Goal: Task Accomplishment & Management: Manage account settings

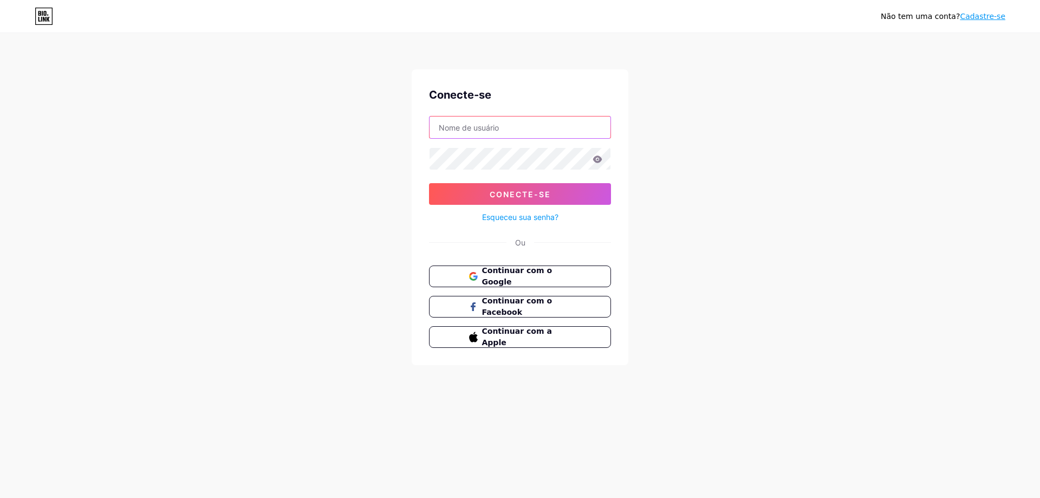
type input "redacaomodelomr@gmail.com"
click at [561, 128] on input "redacaomodelomr@gmail.com" at bounding box center [520, 127] width 181 height 22
click at [552, 276] on font "Continuar com o Google" at bounding box center [516, 276] width 71 height 21
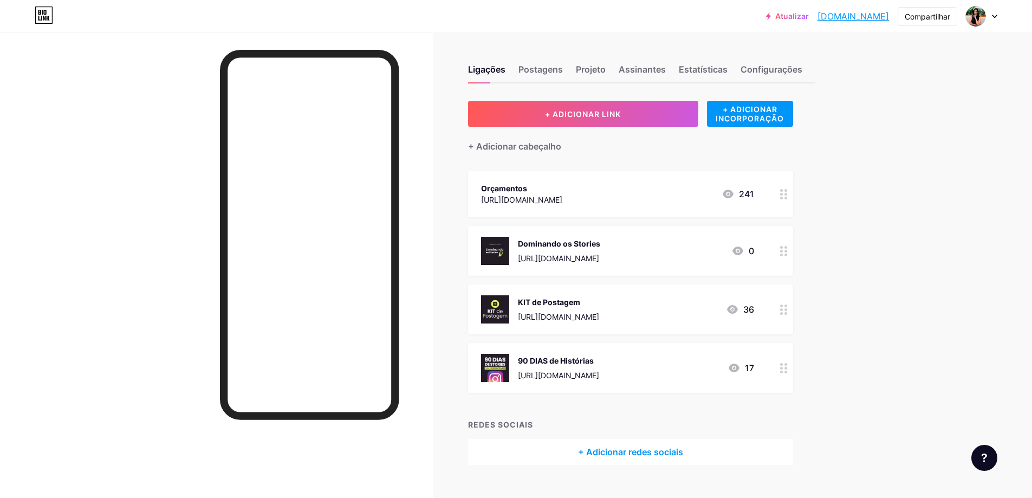
click at [787, 197] on circle at bounding box center [786, 198] width 3 height 3
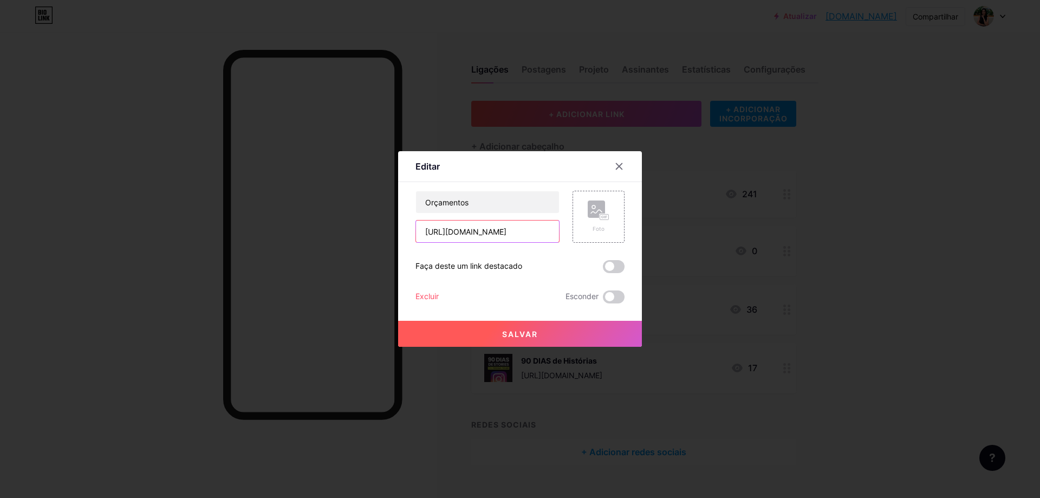
click at [500, 235] on input "[URL][DOMAIN_NAME]" at bounding box center [487, 232] width 143 height 22
drag, startPoint x: 533, startPoint y: 236, endPoint x: 572, endPoint y: 232, distance: 39.7
click at [572, 232] on div "Orçamentos [URL][DOMAIN_NAME] Foto" at bounding box center [520, 217] width 209 height 52
drag, startPoint x: 481, startPoint y: 230, endPoint x: 476, endPoint y: 237, distance: 8.6
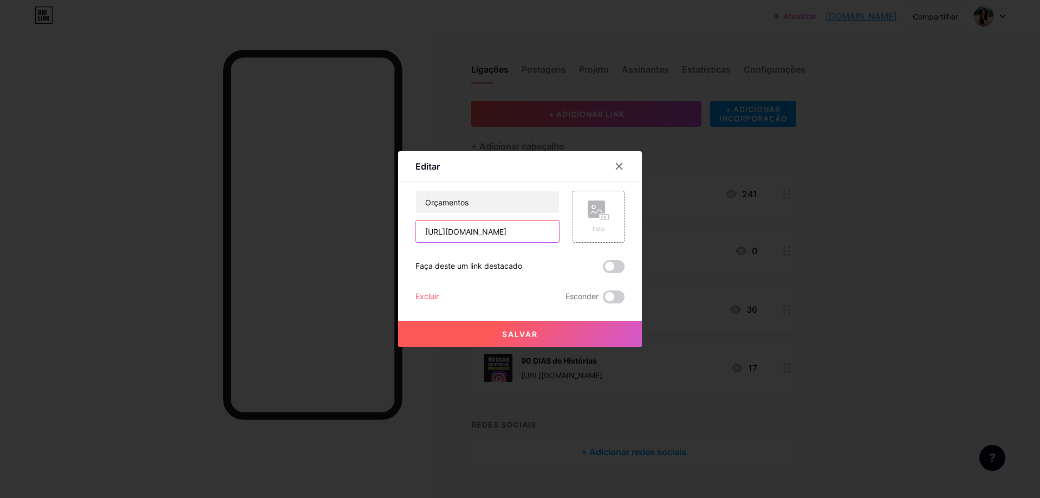
click at [481, 230] on input "[URL][DOMAIN_NAME]" at bounding box center [487, 232] width 143 height 22
click at [490, 236] on input "[URL][DOMAIN_NAME]" at bounding box center [487, 232] width 143 height 22
drag, startPoint x: 481, startPoint y: 231, endPoint x: 556, endPoint y: 254, distance: 78.7
click at [556, 254] on div "Orçamentos [URL][DOMAIN_NAME] Foto Faça deste um link destacado Excluir Esconde…" at bounding box center [520, 247] width 209 height 113
click at [503, 342] on button "Salvar" at bounding box center [520, 334] width 244 height 26
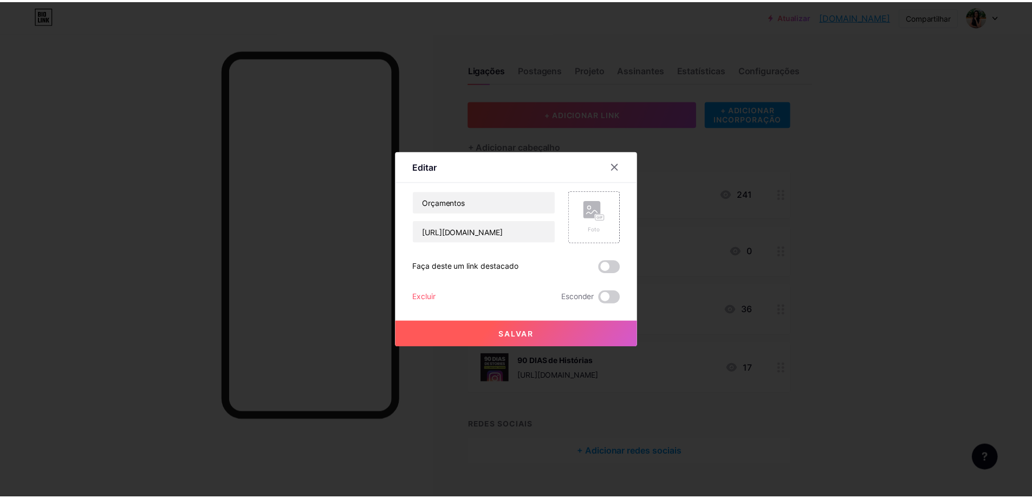
scroll to position [0, 0]
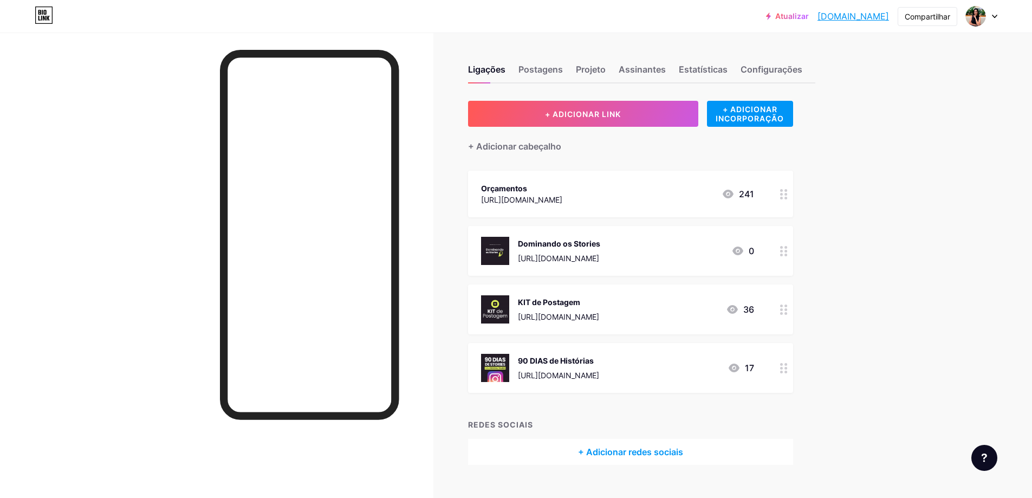
drag, startPoint x: 580, startPoint y: 303, endPoint x: 584, endPoint y: 226, distance: 77.1
click at [584, 226] on span "Orçamentos [URL][DOMAIN_NAME] 241 Dominando os Stories [URL][DOMAIN_NAME] 0 KIT…" at bounding box center [630, 282] width 325 height 222
click at [865, 316] on div "Atualizar [DOMAIN_NAME]... [DOMAIN_NAME] Compartilhar Trocar de conta [PERSON_N…" at bounding box center [516, 259] width 1032 height 519
